Goal: Complete application form

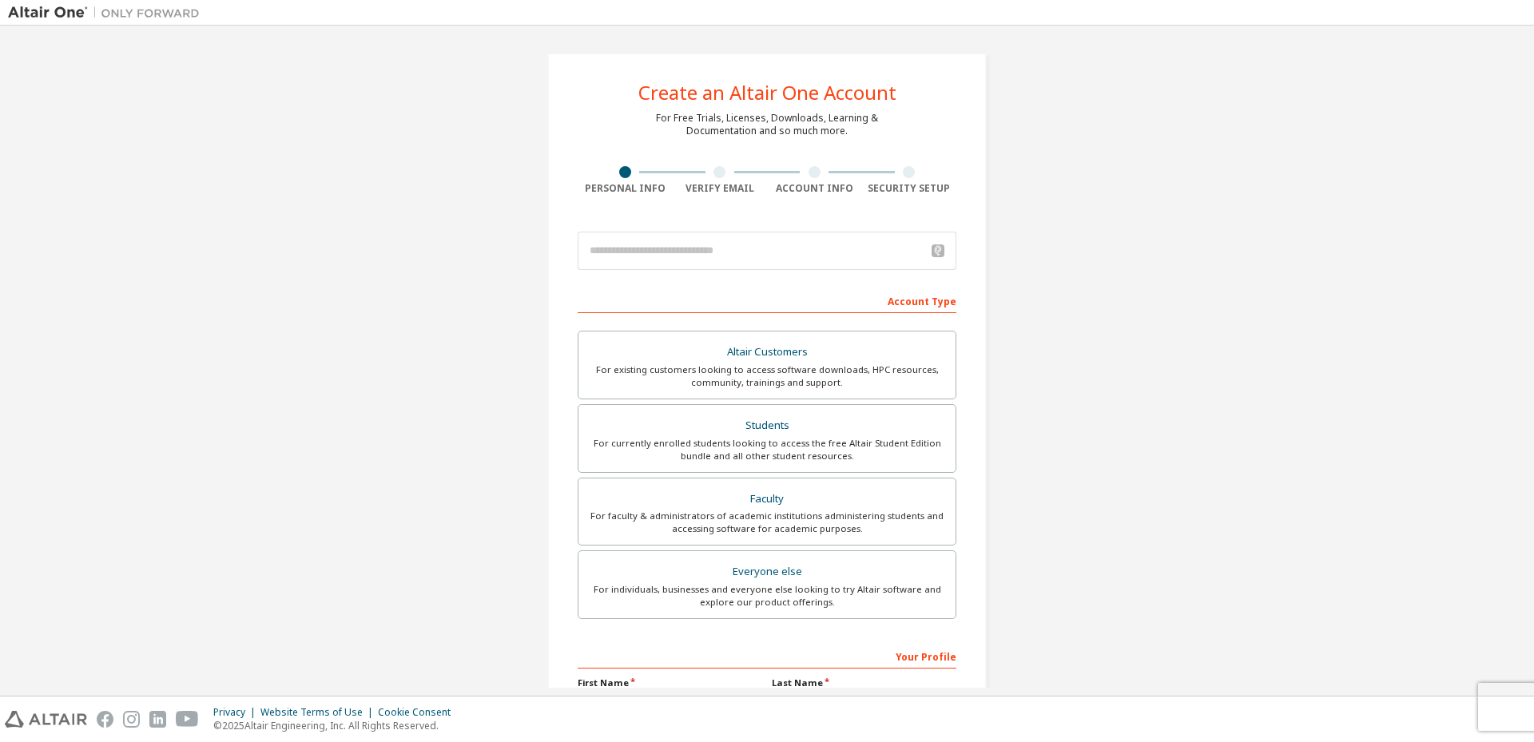
scroll to position [170, 0]
click at [797, 503] on div "Faculty" at bounding box center [767, 499] width 358 height 22
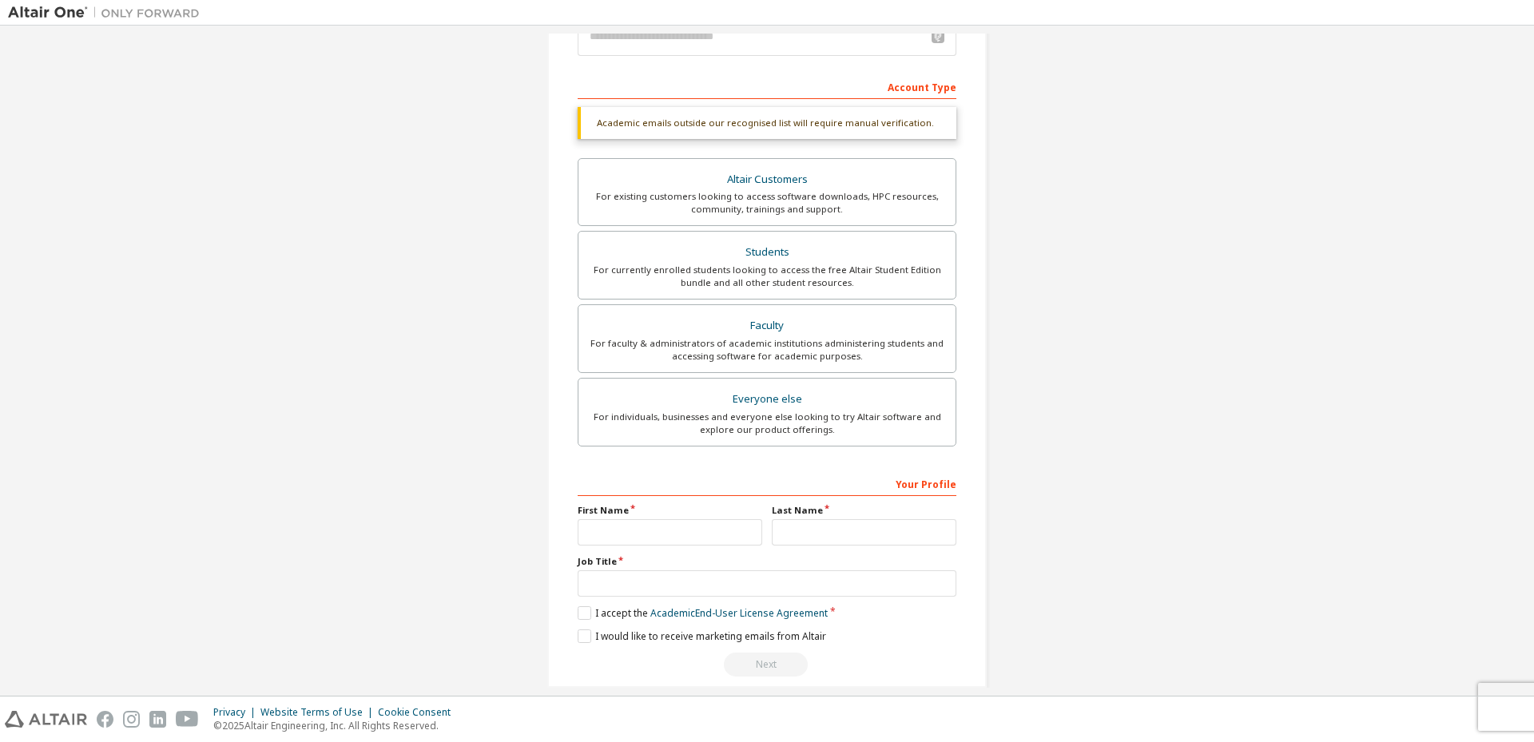
scroll to position [233, 0]
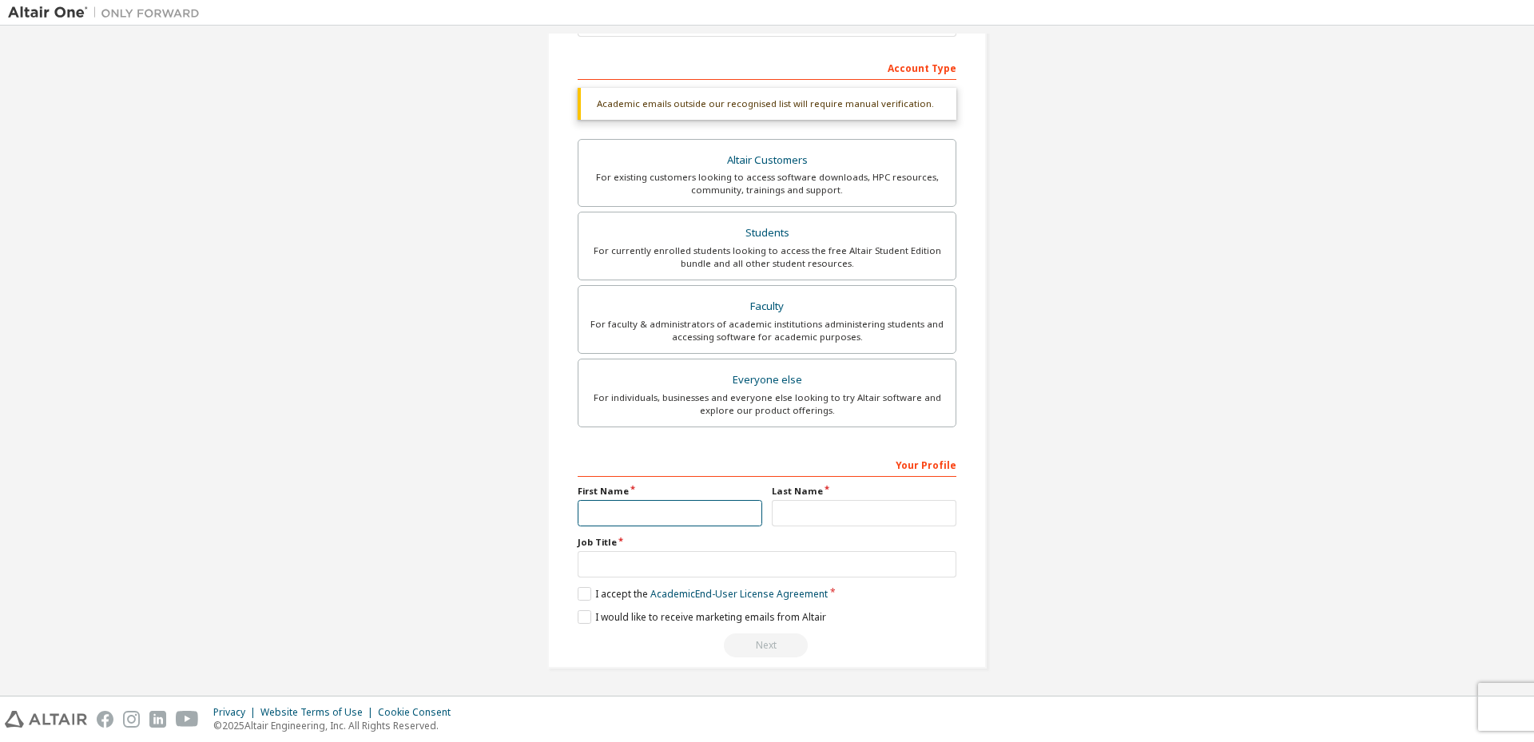
click at [693, 513] on input "text" at bounding box center [670, 513] width 185 height 26
type input "******"
type input "**********"
type input "****"
click at [685, 562] on input "text" at bounding box center [767, 564] width 379 height 26
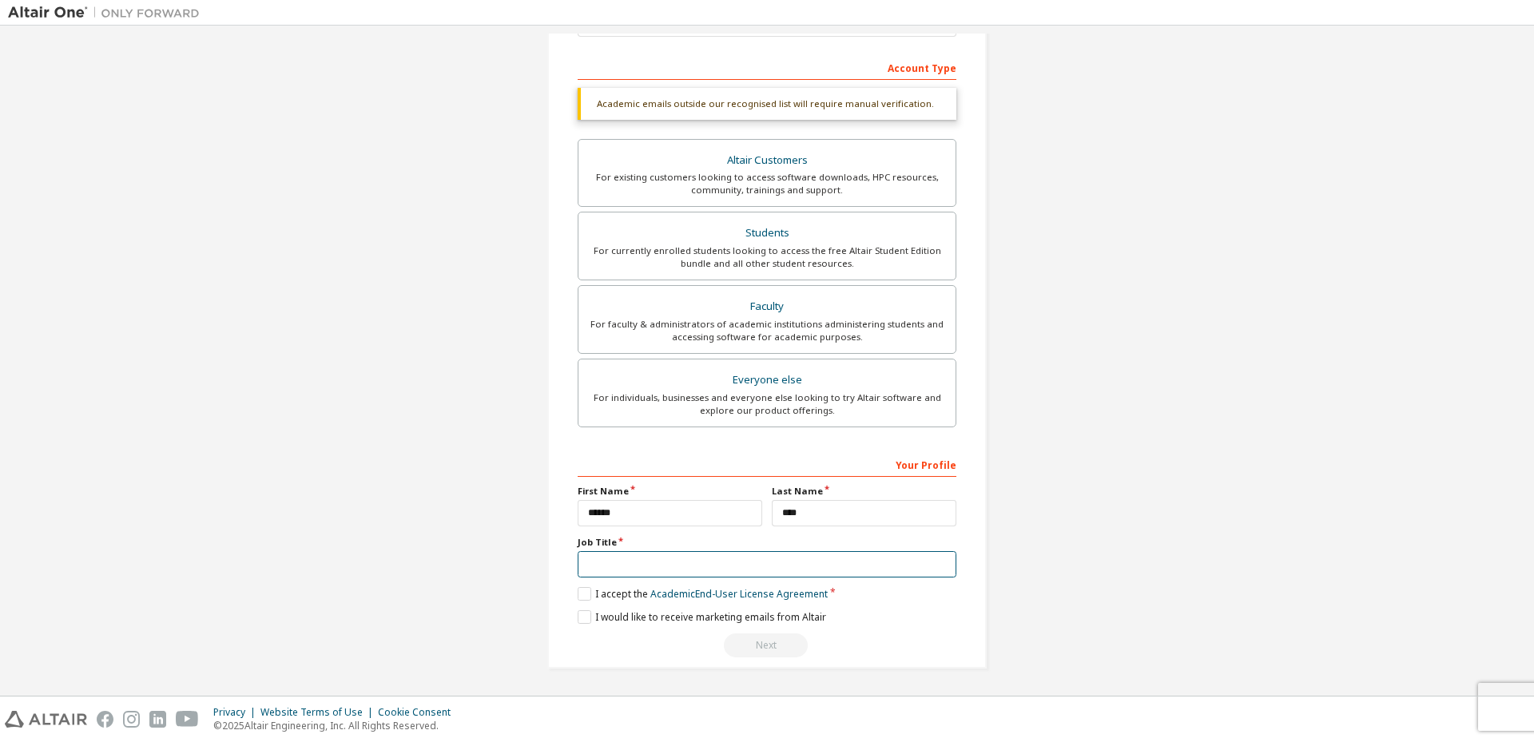
type input "**********"
click at [578, 598] on label "I accept the Academic End-User License Agreement" at bounding box center [703, 594] width 250 height 14
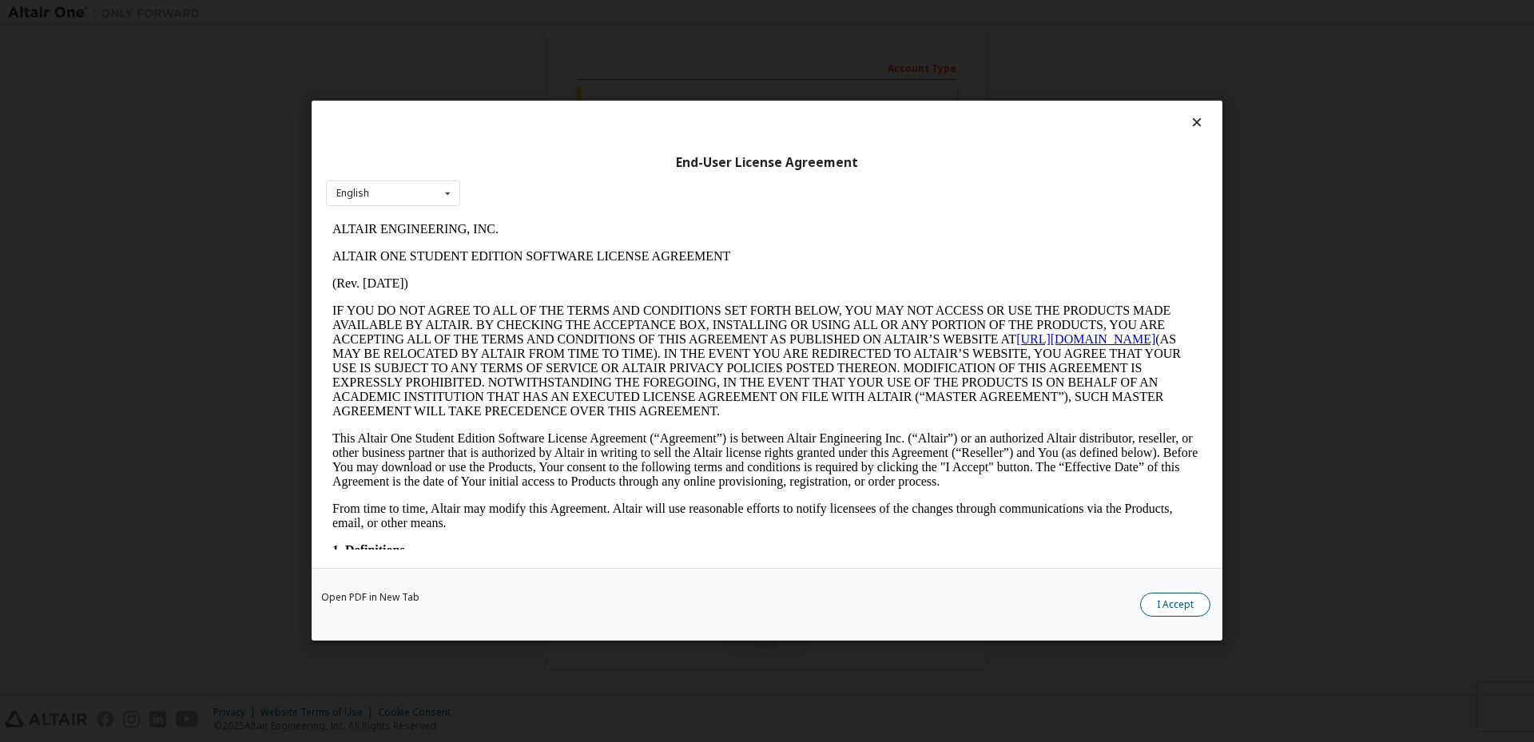
scroll to position [0, 0]
click at [1190, 603] on button "I Accept" at bounding box center [1175, 606] width 70 height 24
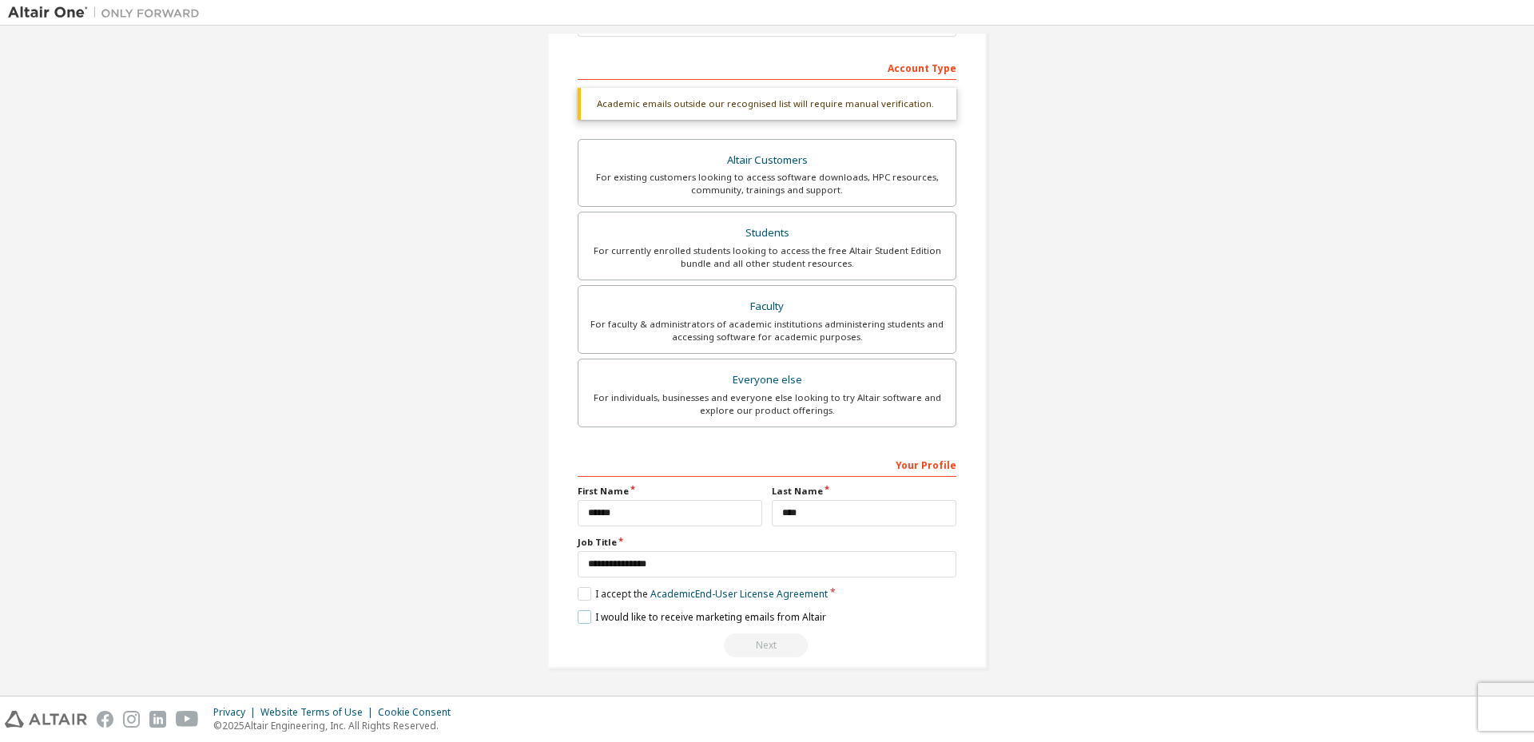
click at [612, 621] on label "I would like to receive marketing emails from Altair" at bounding box center [702, 617] width 248 height 14
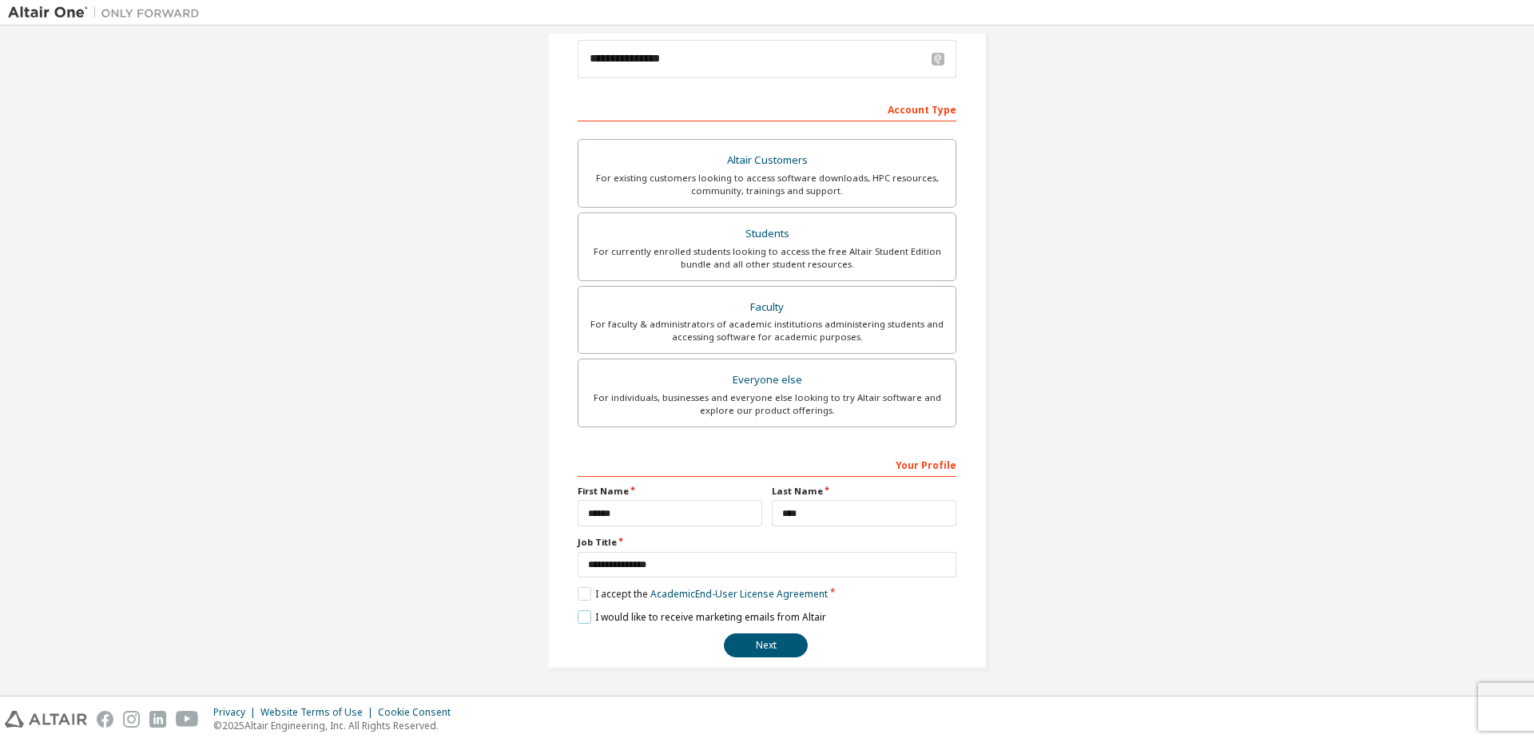
click at [612, 621] on label "I would like to receive marketing emails from Altair" at bounding box center [702, 617] width 248 height 14
click at [772, 650] on button "Next" at bounding box center [766, 646] width 84 height 24
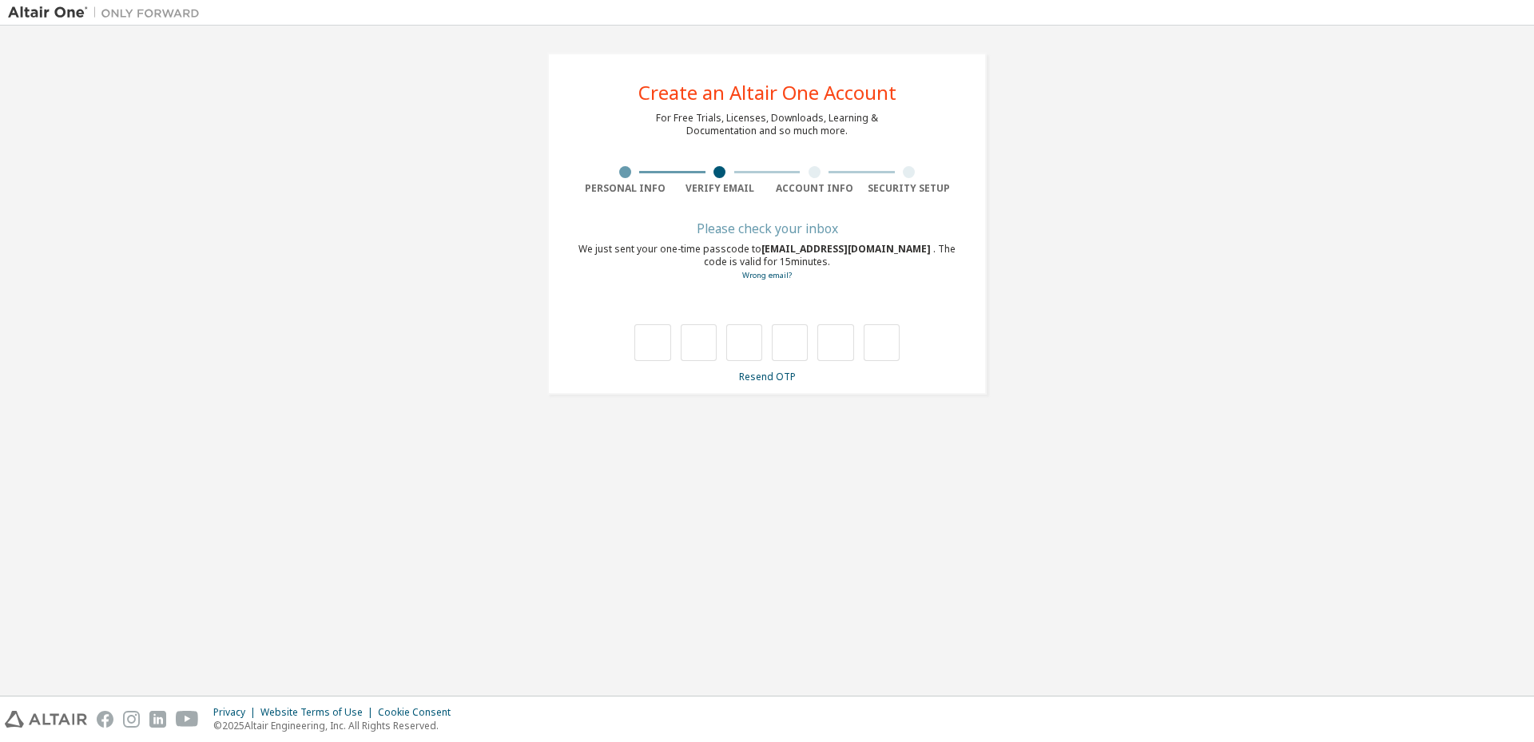
scroll to position [0, 0]
type input "*"
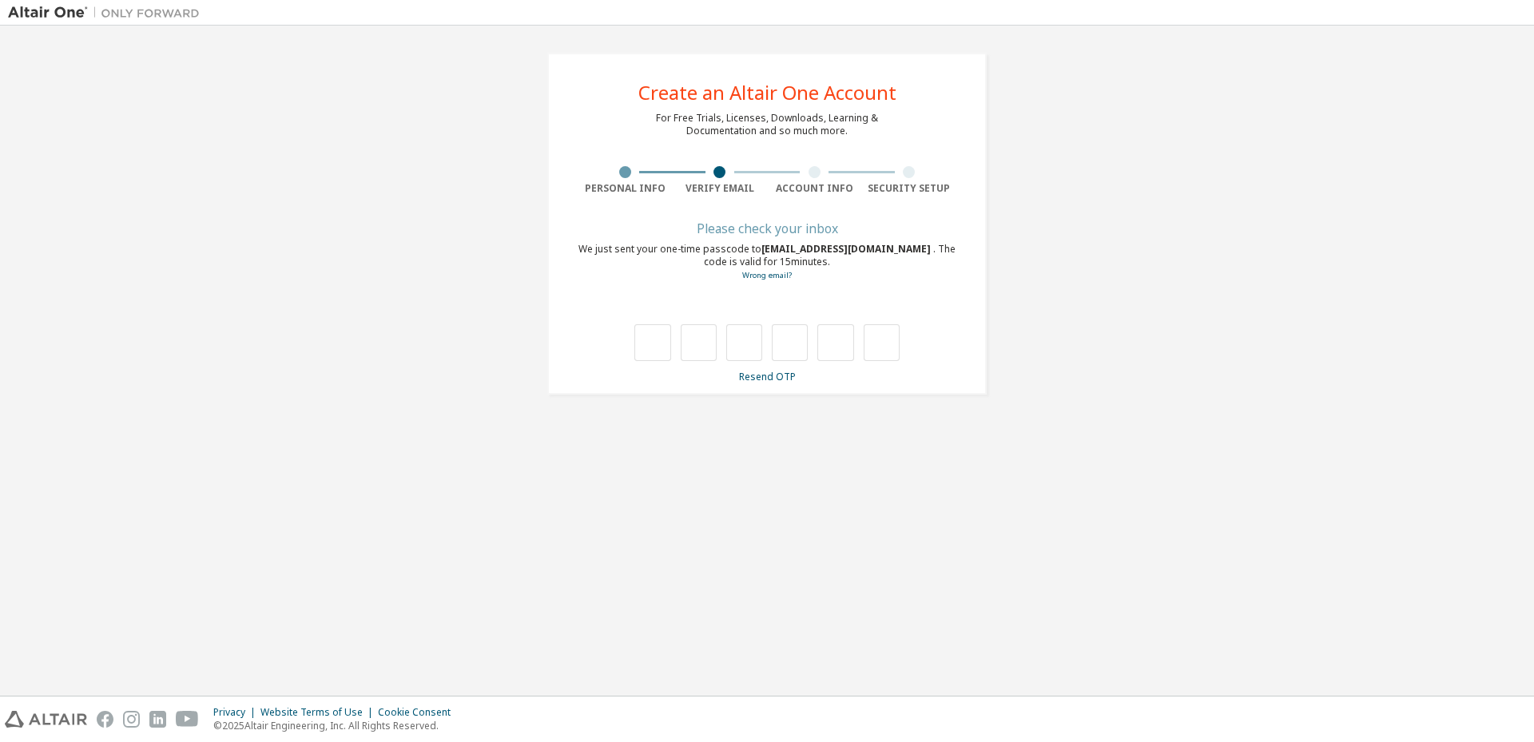
type input "*"
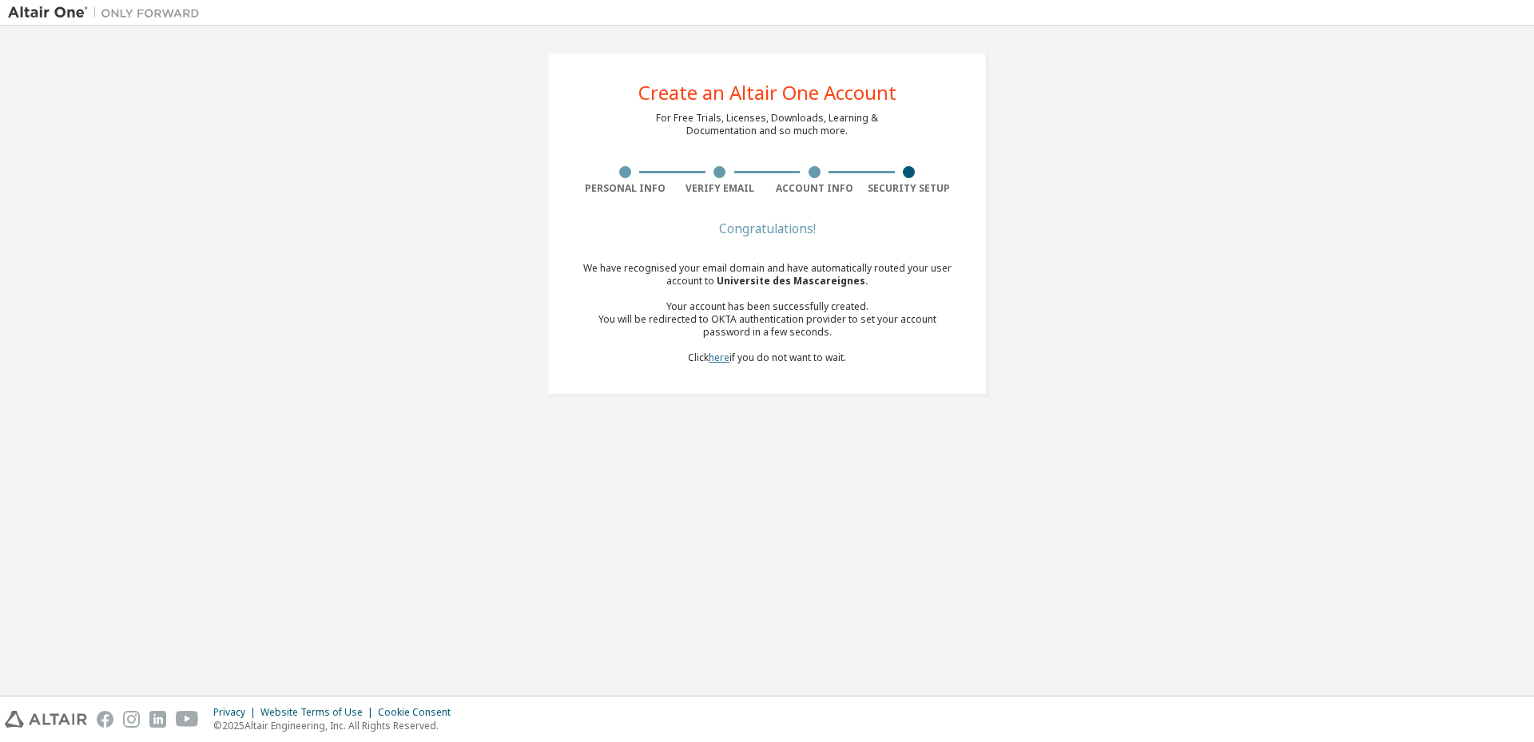
click at [723, 359] on link "here" at bounding box center [719, 358] width 21 height 14
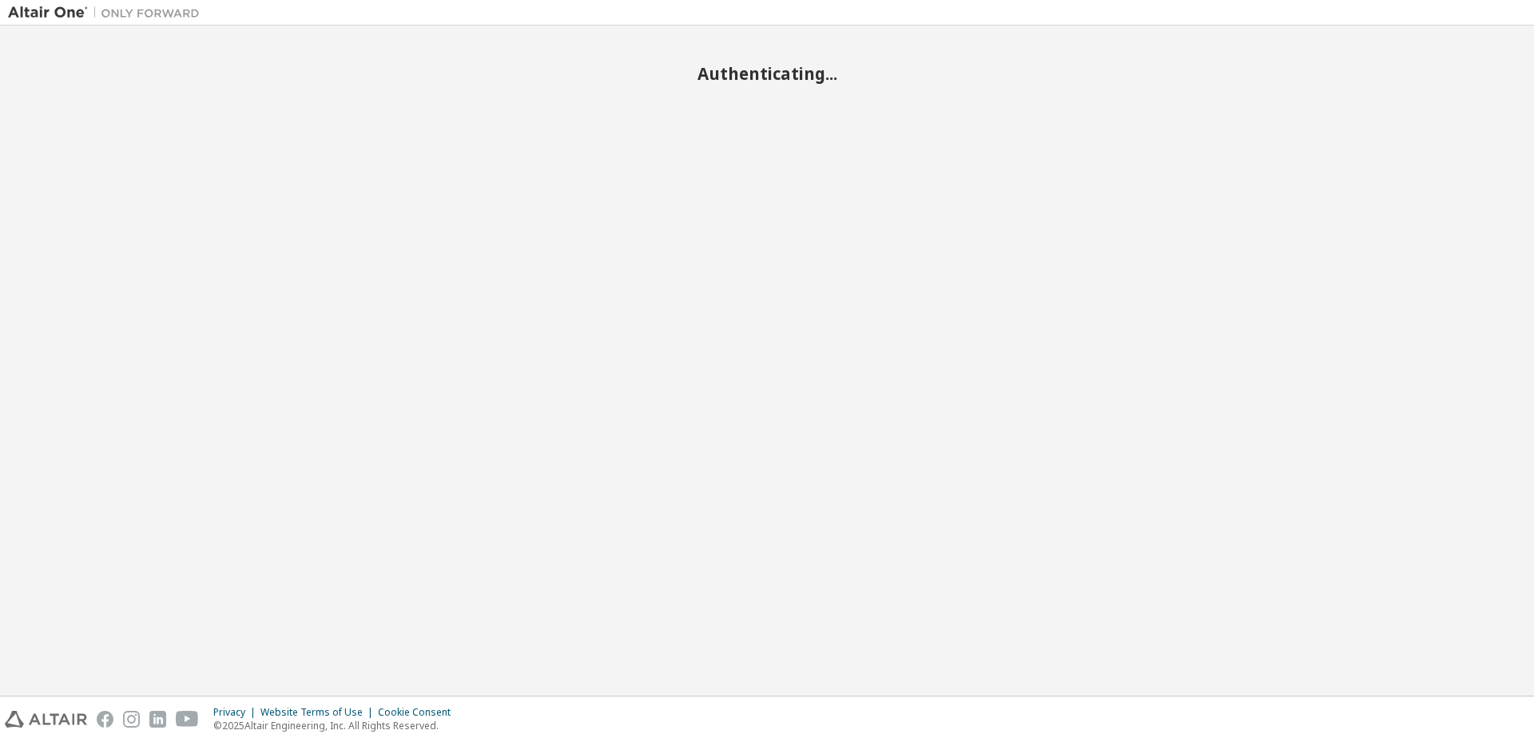
scroll to position [170, 0]
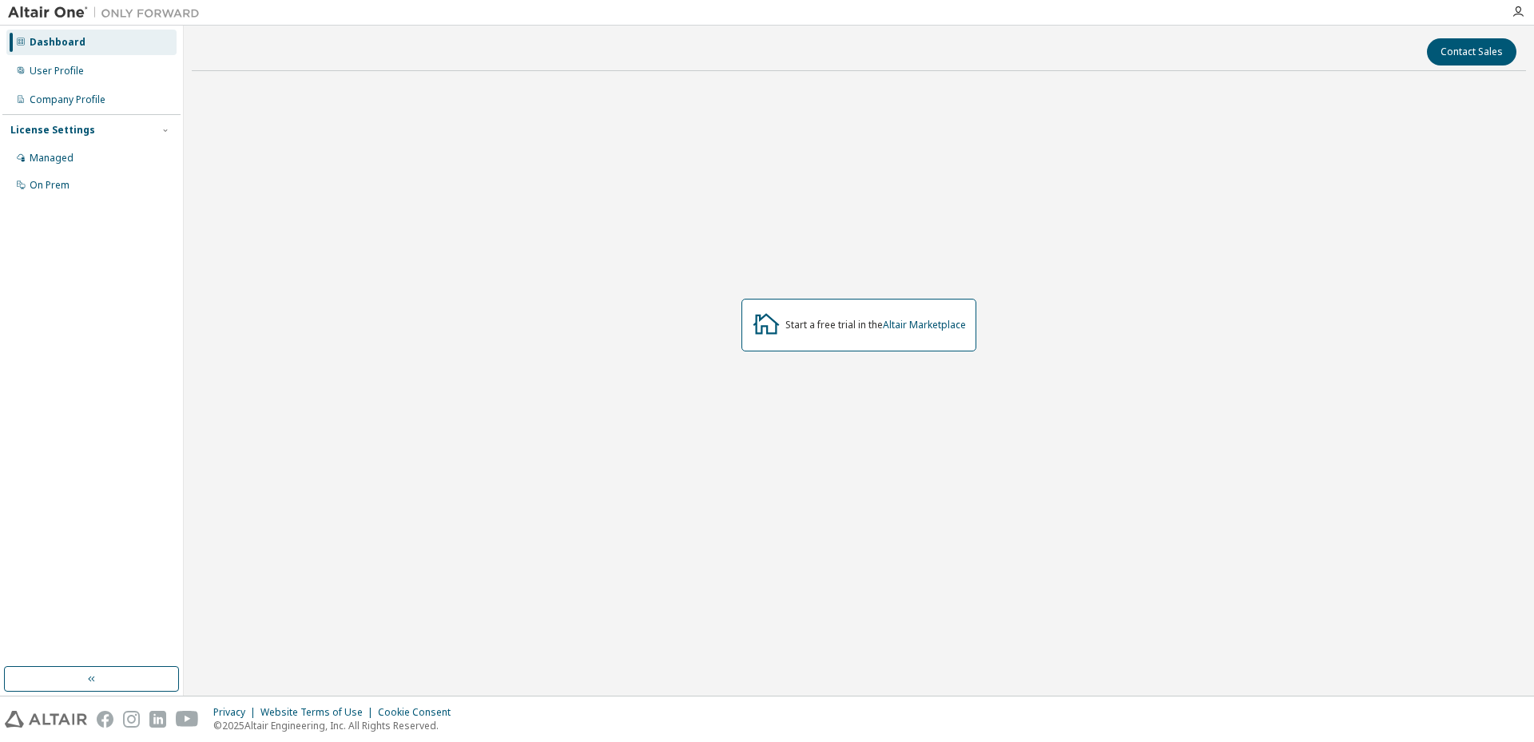
scroll to position [170, 0]
